Goal: Book appointment/travel/reservation

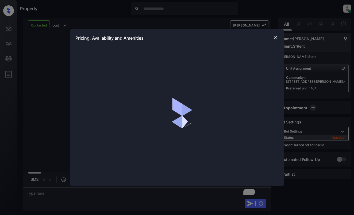
scroll to position [533, 0]
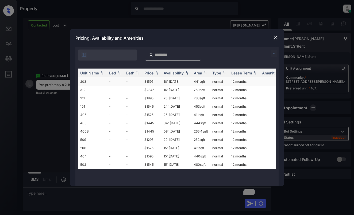
click at [189, 83] on td "10' [DATE]" at bounding box center [176, 81] width 30 height 8
click at [189, 82] on td "10' [DATE]" at bounding box center [176, 81] width 30 height 8
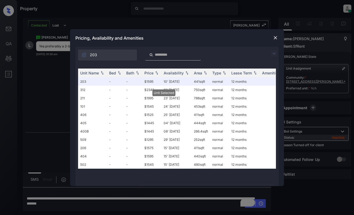
click at [272, 39] on div "Pricing, Availability and Amenities" at bounding box center [177, 38] width 214 height 18
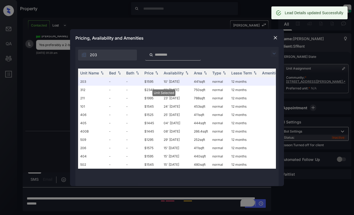
click at [275, 36] on img at bounding box center [275, 37] width 5 height 5
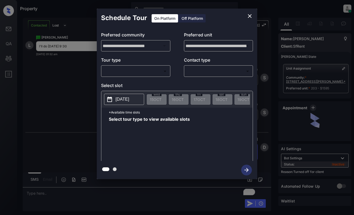
click at [200, 23] on div "On Platform Off Platform" at bounding box center [178, 18] width 55 height 19
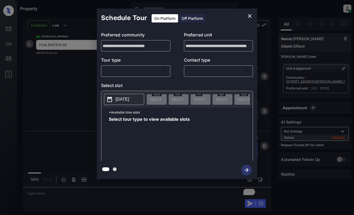
click at [194, 19] on div "Off Platform" at bounding box center [192, 18] width 27 height 8
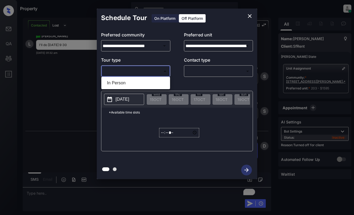
click at [156, 73] on body "Property Dominic Ceralde Online Set yourself offline Set yourself on break Prof…" at bounding box center [177, 107] width 354 height 215
click at [152, 84] on li "In Person" at bounding box center [136, 83] width 66 height 10
type input "********"
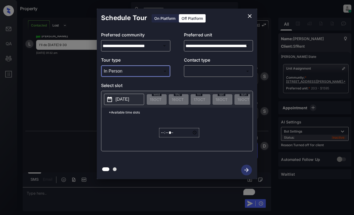
click at [195, 71] on body "Property Dominic Ceralde Online Set yourself offline Set yourself on break Prof…" at bounding box center [177, 107] width 354 height 215
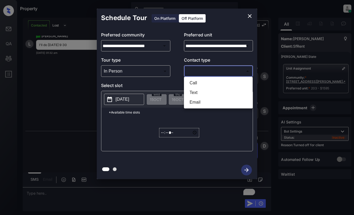
click at [197, 92] on li "Text" at bounding box center [218, 93] width 66 height 10
type input "****"
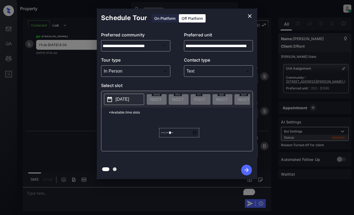
click at [126, 97] on p "2025-10-15" at bounding box center [122, 99] width 14 height 6
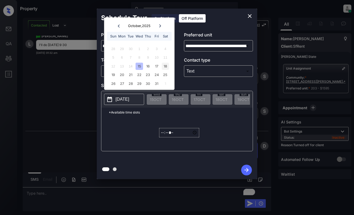
click at [167, 64] on div "18" at bounding box center [165, 66] width 7 height 7
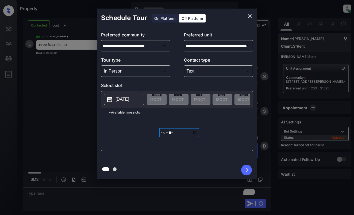
click at [164, 135] on input "*****" at bounding box center [179, 132] width 40 height 9
type input "*****"
click at [245, 169] on icon "button" at bounding box center [246, 169] width 11 height 11
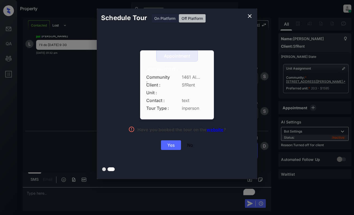
click at [172, 145] on div "Yes" at bounding box center [171, 145] width 20 height 10
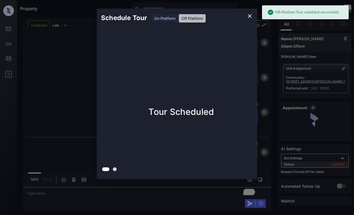
scroll to position [1127, 0]
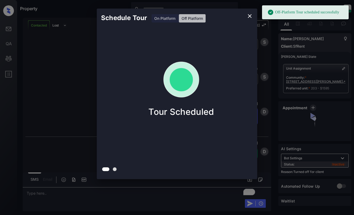
click at [65, 25] on div "Schedule Tour On Platform Off Platform Tour Scheduled" at bounding box center [177, 93] width 354 height 187
